Goal: Information Seeking & Learning: Learn about a topic

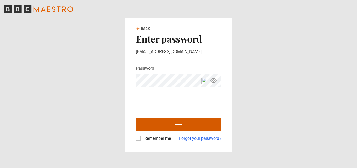
click at [184, 124] on input "******" at bounding box center [178, 124] width 85 height 13
type input "**********"
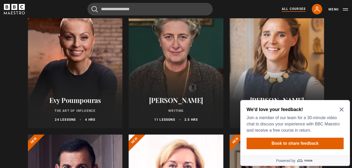
click at [343, 107] on div "We'd love your feedback! Join a member of our team for a 30-minute video chat t…" at bounding box center [295, 127] width 110 height 55
click at [341, 109] on icon "Close Maze Prompt" at bounding box center [342, 109] width 4 height 4
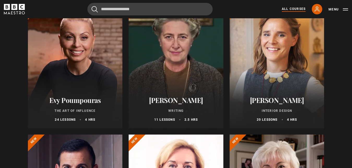
scroll to position [53, 0]
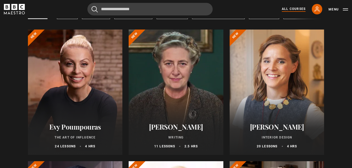
click at [170, 70] on div at bounding box center [176, 92] width 95 height 125
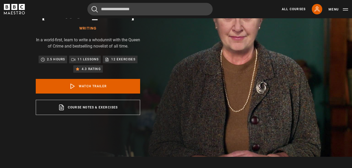
scroll to position [53, 0]
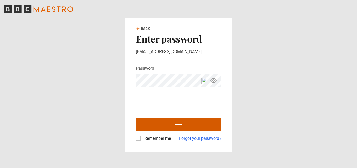
click at [174, 124] on input "******" at bounding box center [178, 124] width 85 height 13
type input "**********"
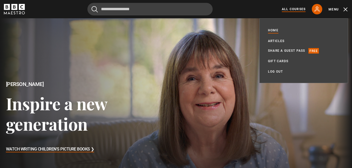
click at [290, 9] on link "All Courses" at bounding box center [294, 9] width 24 height 5
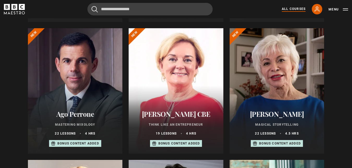
scroll to position [186, 0]
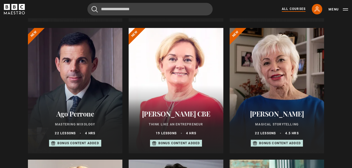
click at [277, 86] on div at bounding box center [277, 90] width 95 height 125
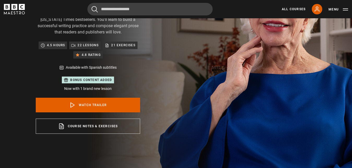
scroll to position [80, 0]
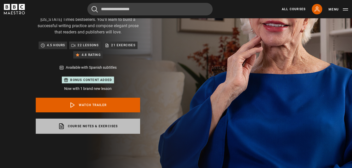
click at [88, 124] on link "Course notes & exercises opens in a new tab" at bounding box center [88, 126] width 104 height 15
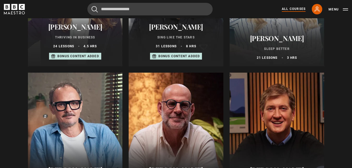
scroll to position [453, 0]
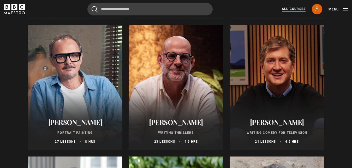
click at [267, 87] on div at bounding box center [277, 87] width 95 height 125
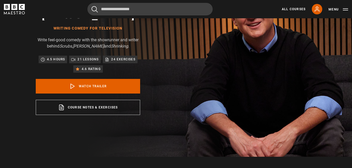
scroll to position [53, 0]
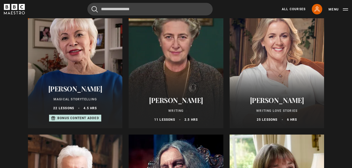
scroll to position [80, 0]
drag, startPoint x: 0, startPoint y: 0, endPoint x: 270, endPoint y: 84, distance: 283.3
click at [270, 84] on div at bounding box center [277, 65] width 95 height 125
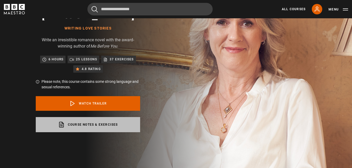
scroll to position [53, 0]
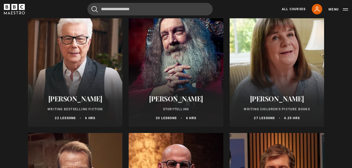
scroll to position [213, 0]
click at [69, 76] on div at bounding box center [75, 63] width 95 height 125
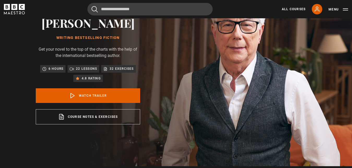
scroll to position [53, 0]
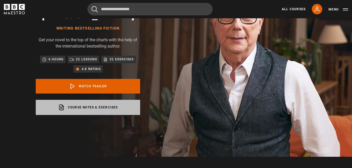
click at [92, 105] on link "Course notes & exercises opens in a new tab" at bounding box center [88, 107] width 104 height 15
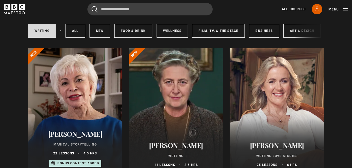
scroll to position [27, 0]
